Goal: Information Seeking & Learning: Check status

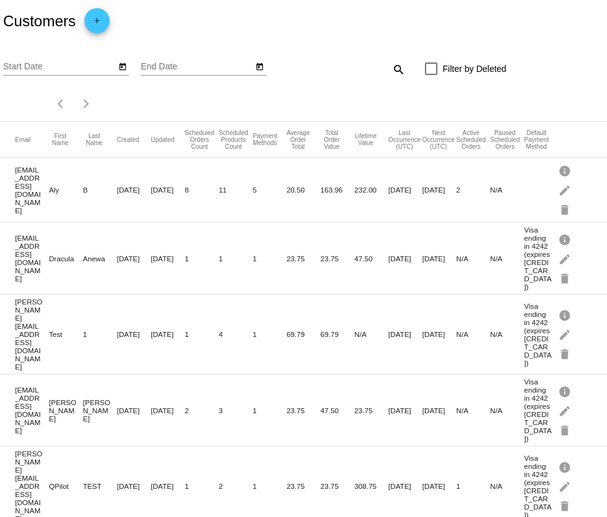
click at [392, 65] on mat-icon "search" at bounding box center [397, 68] width 15 height 19
click at [337, 69] on input "Search" at bounding box center [355, 67] width 101 height 10
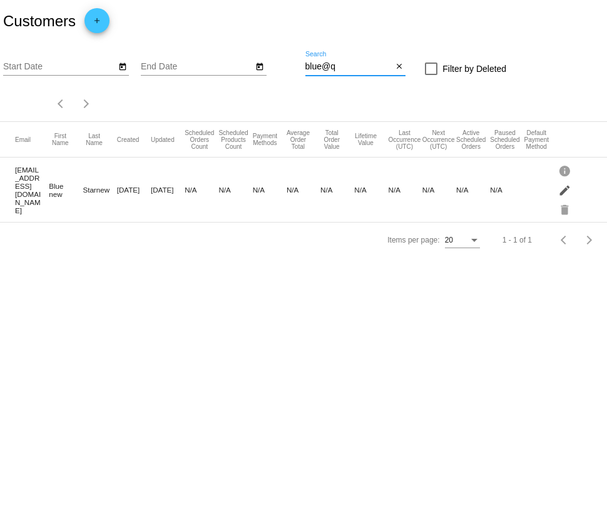
type input "blue@q"
click at [565, 188] on mat-icon "edit" at bounding box center [565, 189] width 15 height 19
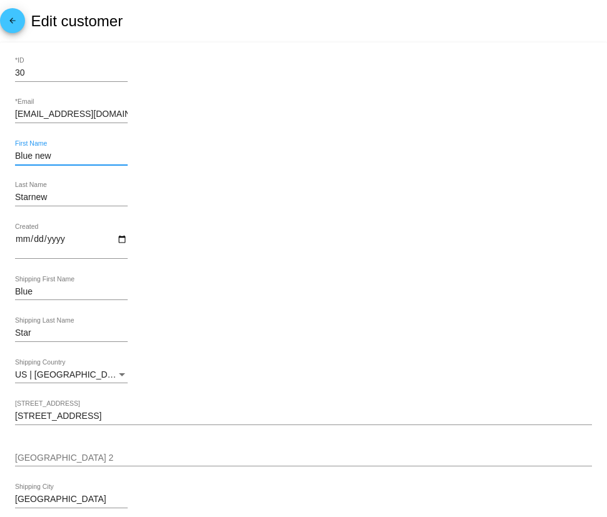
drag, startPoint x: 69, startPoint y: 158, endPoint x: -10, endPoint y: 158, distance: 78.8
click at [0, 158] on html "arrow_back Edit customer 30 *ID blue@qplot.com *Email Blue new First Name Starn…" at bounding box center [303, 258] width 607 height 517
drag, startPoint x: 89, startPoint y: 113, endPoint x: -38, endPoint y: 109, distance: 126.4
click at [0, 109] on html "arrow_back Edit customer 30 *ID blue@qplot.com *Email Blue new First Name Starn…" at bounding box center [303, 258] width 607 height 517
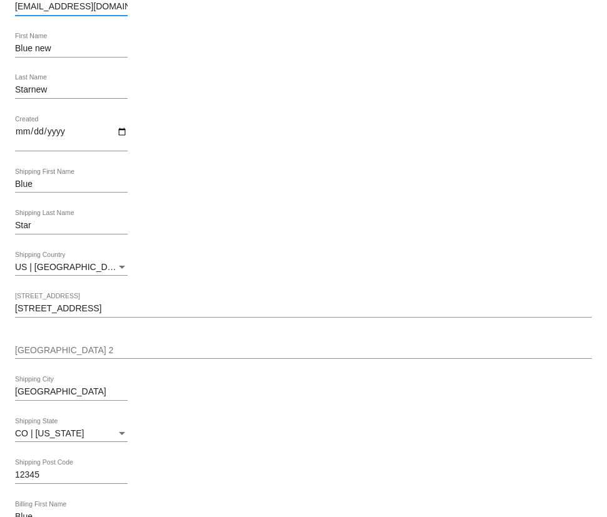
scroll to position [202, 0]
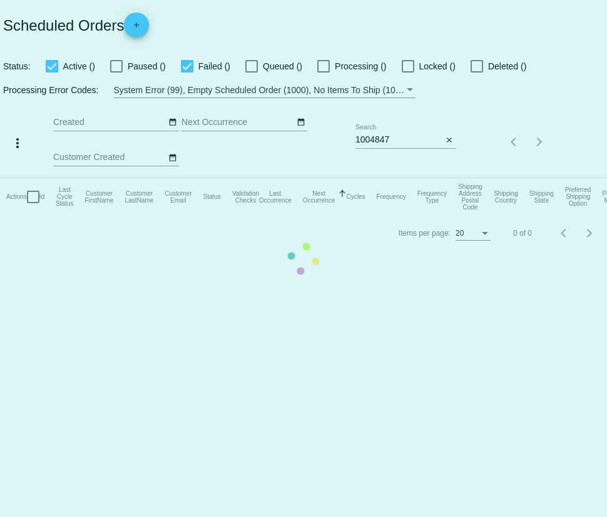
click at [451, 178] on mat-table "Actions Id Last Cycle Status Customer FirstName Customer LastName Customer Emai…" at bounding box center [303, 197] width 607 height 38
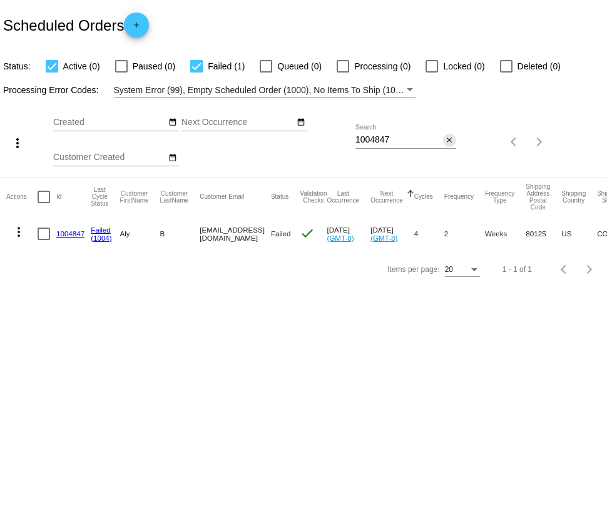
click at [451, 139] on mat-icon "close" at bounding box center [449, 141] width 9 height 10
click at [428, 138] on div "search" at bounding box center [405, 142] width 101 height 19
click at [451, 138] on mat-icon "search" at bounding box center [448, 142] width 15 height 19
click at [424, 178] on mat-table "Actions Id Last Cycle Status Customer FirstName Customer LastName Customer Emai…" at bounding box center [303, 215] width 607 height 74
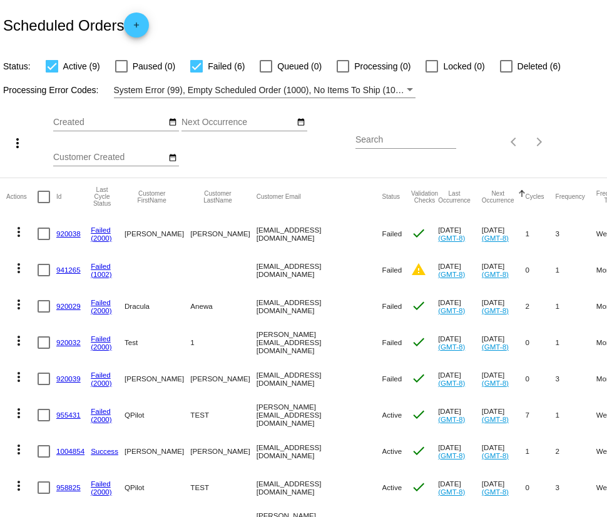
click at [404, 141] on input "Search" at bounding box center [405, 140] width 101 height 10
paste input "[EMAIL_ADDRESS][DOMAIN_NAME]"
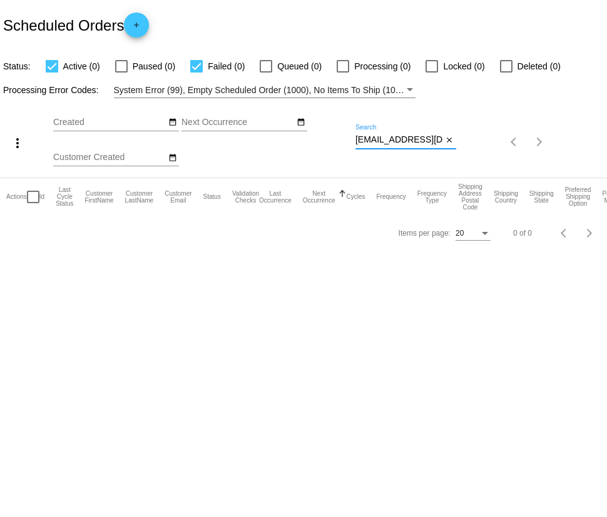
type input "[EMAIL_ADDRESS][DOMAIN_NAME]"
